Goal: Find specific page/section: Find specific page/section

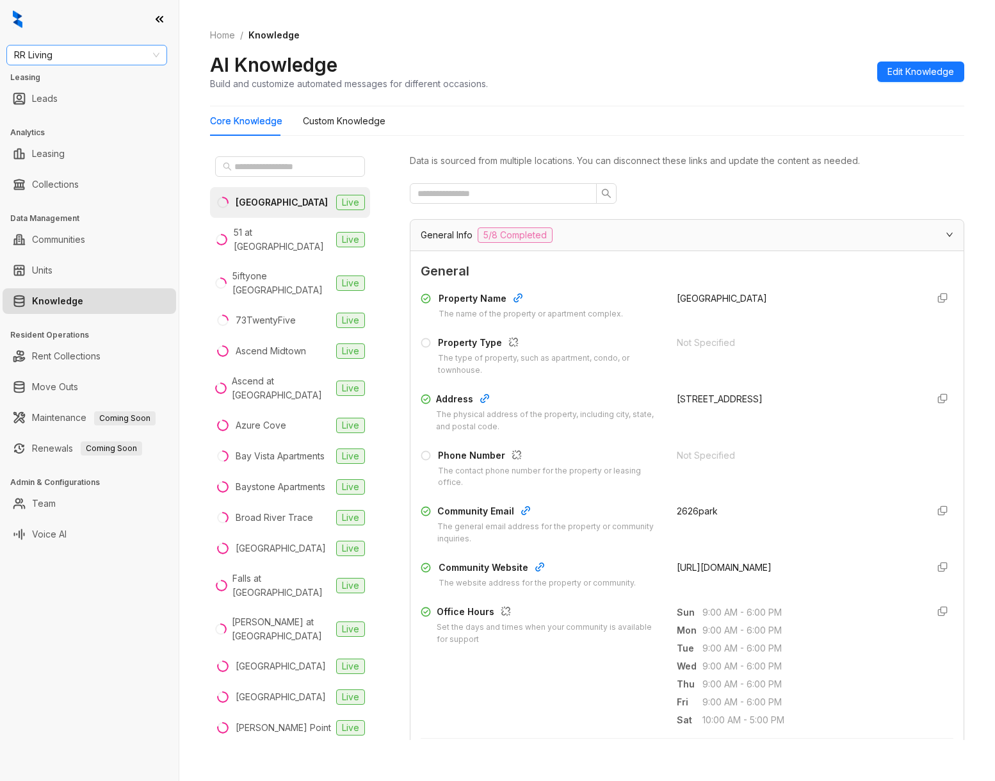
click at [73, 58] on span "RR Living" at bounding box center [86, 54] width 145 height 19
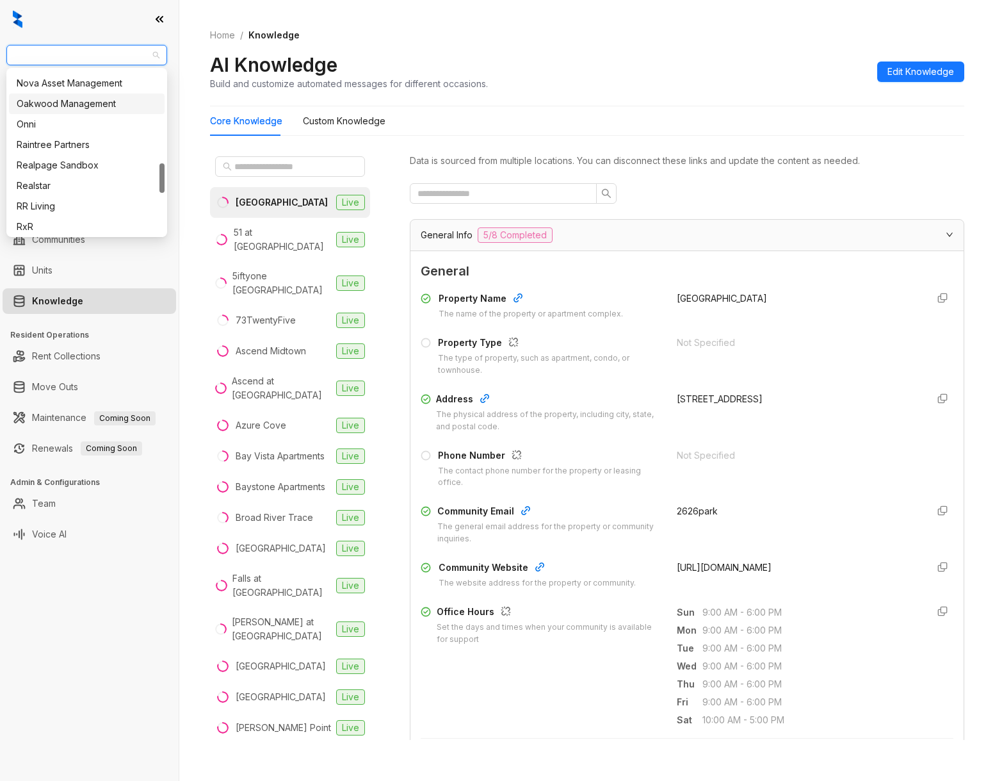
click at [72, 105] on div "Oakwood Management" at bounding box center [87, 104] width 140 height 14
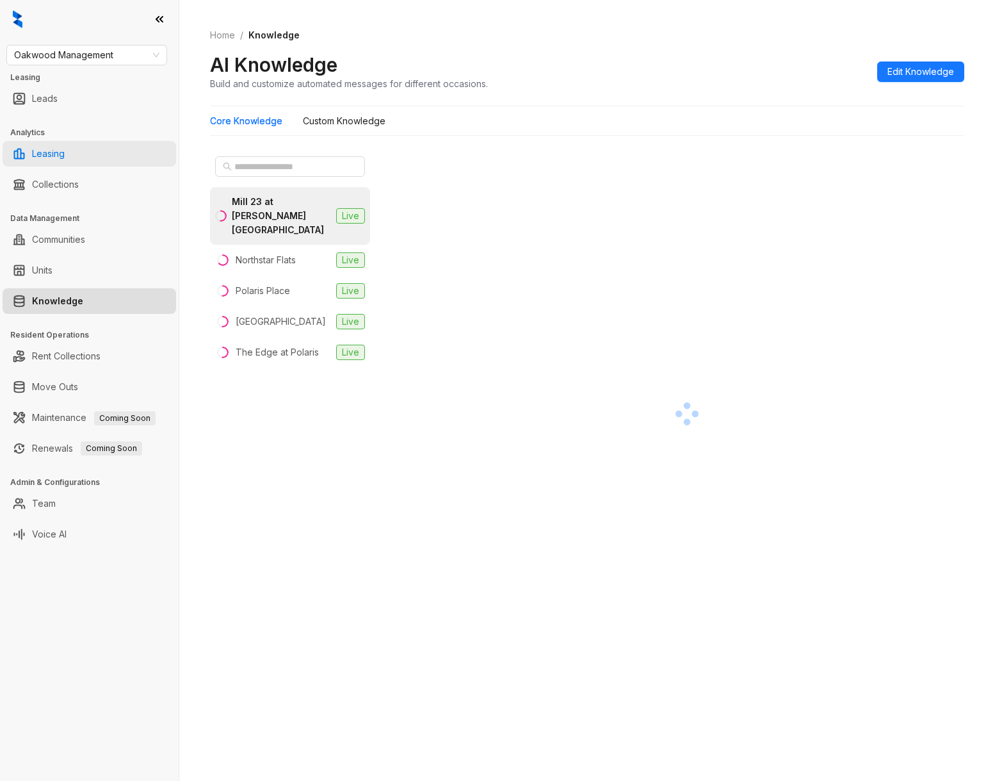
click at [65, 156] on link "Leasing" at bounding box center [48, 154] width 33 height 26
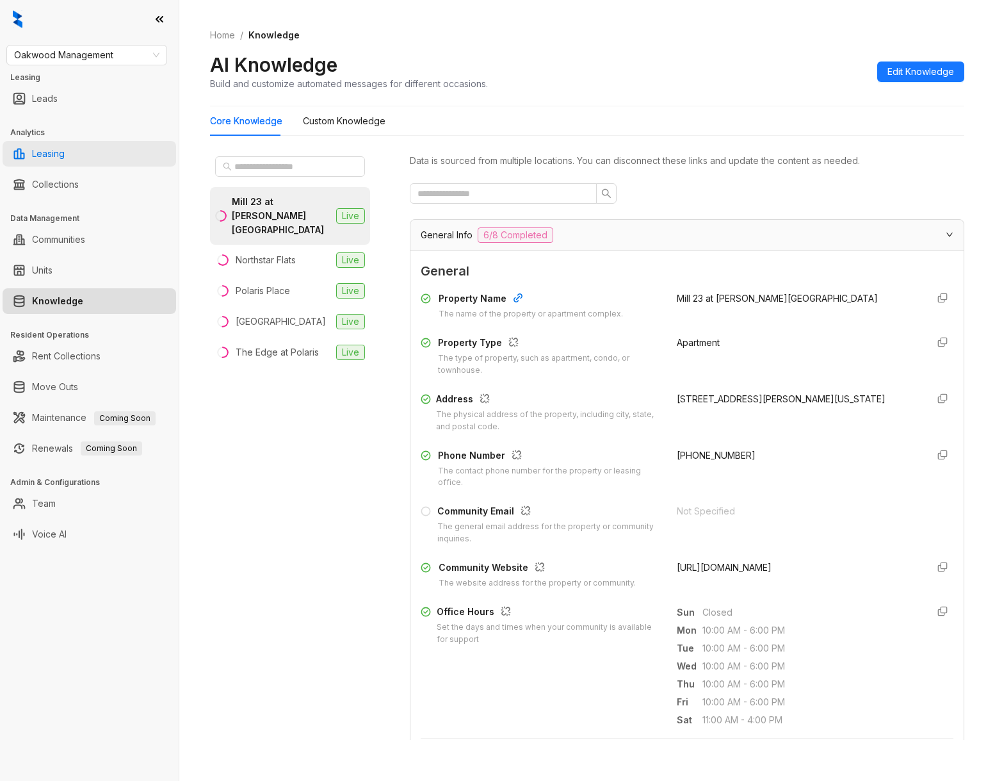
select select "******"
